Goal: Complete application form

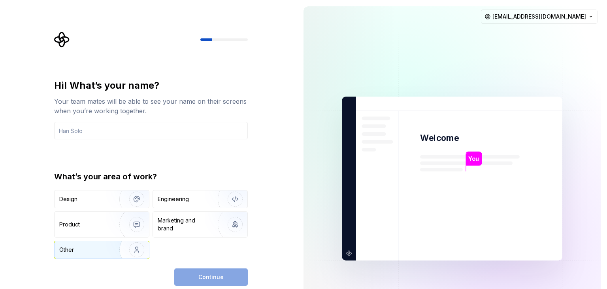
click at [121, 245] on img "button" at bounding box center [131, 249] width 51 height 53
click at [195, 276] on div "Continue" at bounding box center [211, 276] width 74 height 17
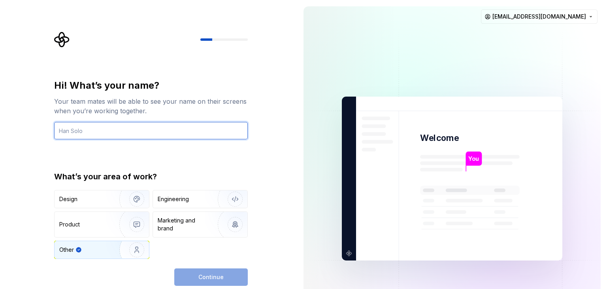
click at [154, 138] on input "text" at bounding box center [151, 130] width 194 height 17
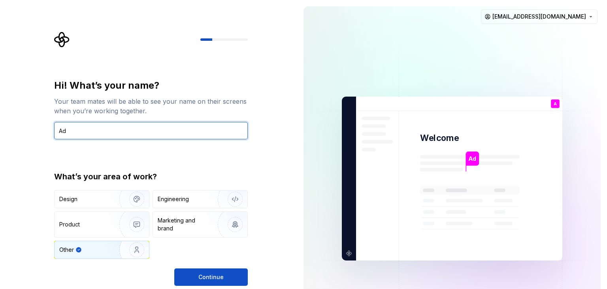
type input "A"
type input "drax"
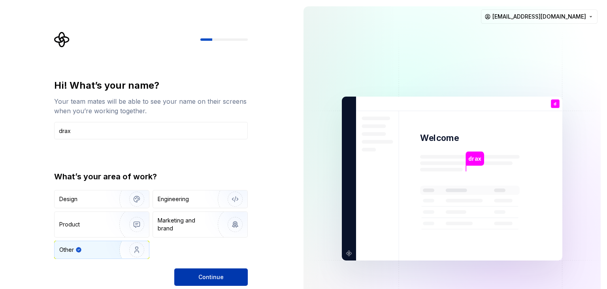
click at [210, 278] on span "Continue" at bounding box center [210, 277] width 25 height 8
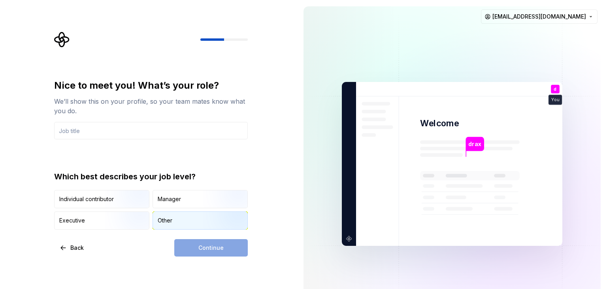
click at [176, 222] on div "Other" at bounding box center [200, 220] width 95 height 17
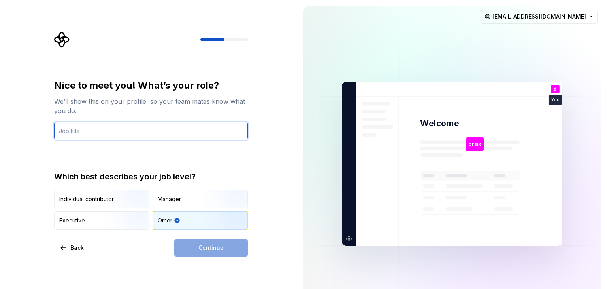
click at [131, 130] on input "text" at bounding box center [151, 130] width 194 height 17
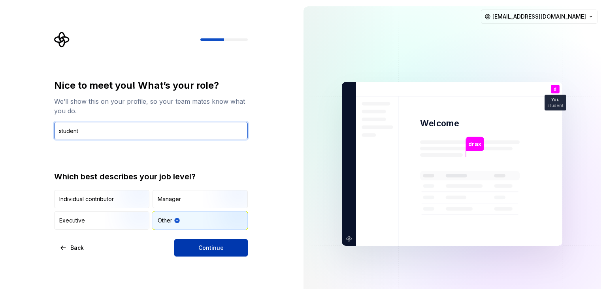
type input "student"
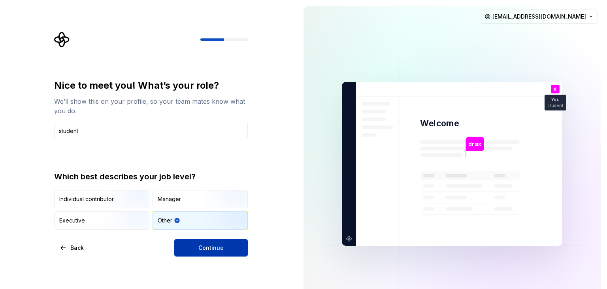
click at [187, 252] on button "Continue" at bounding box center [211, 247] width 74 height 17
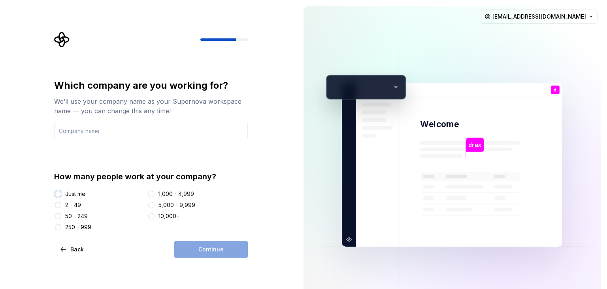
click at [57, 194] on button "Just me" at bounding box center [58, 194] width 6 height 6
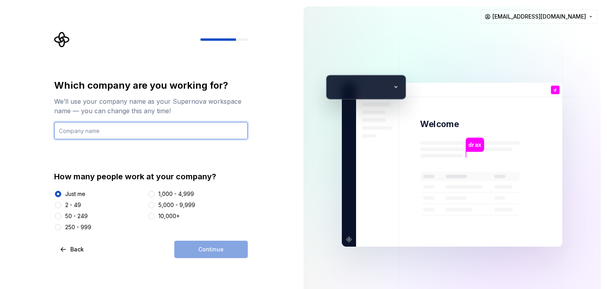
click at [130, 135] on input "text" at bounding box center [151, 130] width 194 height 17
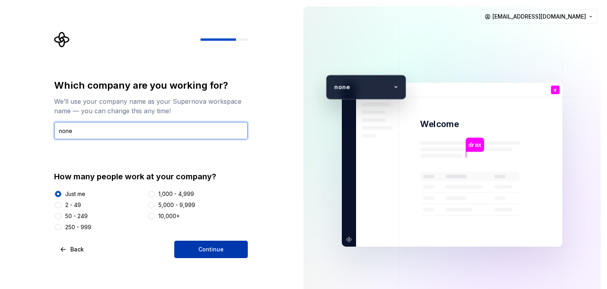
type input "none"
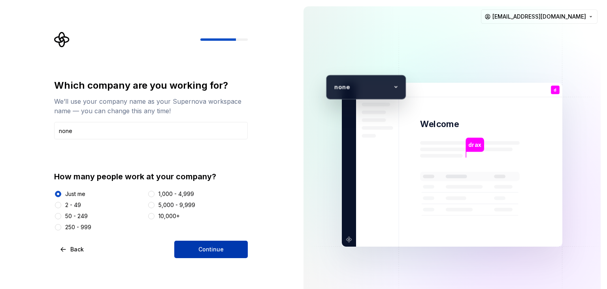
click at [198, 244] on button "Continue" at bounding box center [211, 248] width 74 height 17
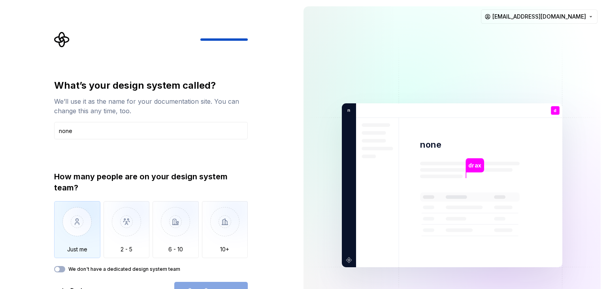
type input "none"
click at [75, 238] on img "button" at bounding box center [77, 227] width 46 height 53
click at [205, 283] on button "Open Supernova" at bounding box center [211, 290] width 74 height 17
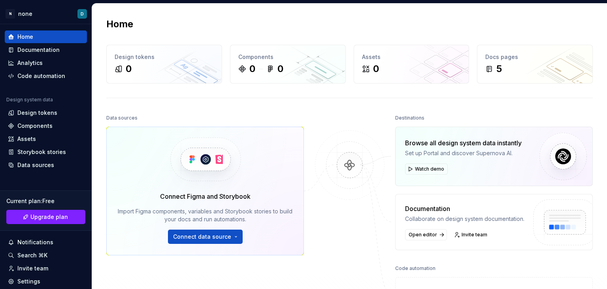
scroll to position [96, 0]
